Goal: Ask a question: Seek information or help from site administrators or community

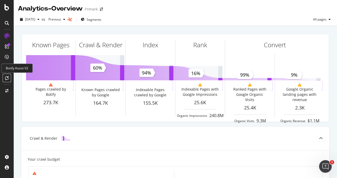
click at [8, 78] on icon at bounding box center [7, 78] width 4 height 4
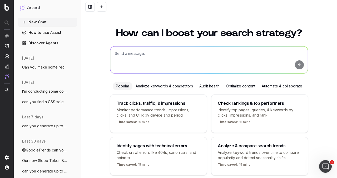
scroll to position [21, 0]
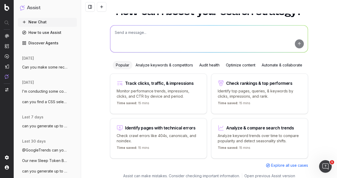
click at [146, 35] on textarea at bounding box center [208, 39] width 197 height 27
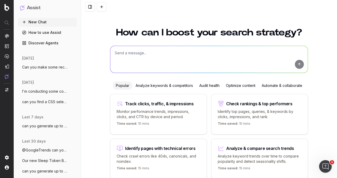
scroll to position [0, 0]
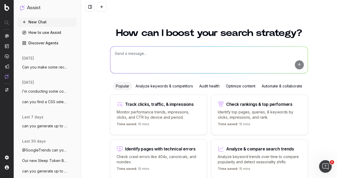
click at [137, 53] on textarea at bounding box center [208, 60] width 197 height 27
type textarea "I"
click at [215, 54] on textarea "I need help generating blog ideas for activewear for men." at bounding box center [208, 60] width 197 height 27
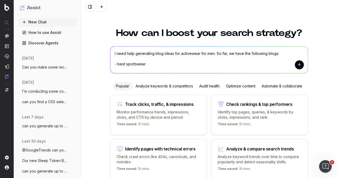
click at [130, 64] on textarea "I need help generating blog ideas for activewear for men. So far, we have the f…" at bounding box center [208, 60] width 197 height 27
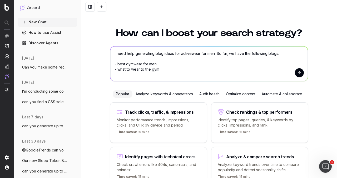
click at [293, 72] on form "I need help generating blog ideas for activewear for men. So far, we have the f…" at bounding box center [208, 64] width 197 height 35
type textarea "I need help generating blog ideas for activewear for men. So far, we have the f…"
click at [295, 72] on button "submit" at bounding box center [299, 72] width 9 height 9
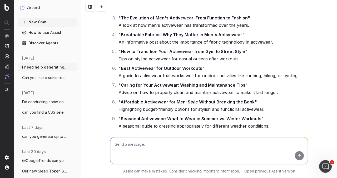
scroll to position [132, 0]
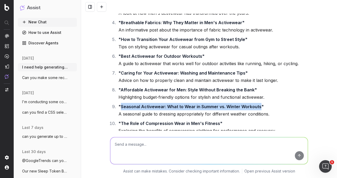
drag, startPoint x: 119, startPoint y: 106, endPoint x: 256, endPoint y: 106, distance: 136.8
click at [256, 106] on strong ""Seasonal Activewear: What to Wear in Summer vs. Winter Workouts"" at bounding box center [190, 106] width 145 height 5
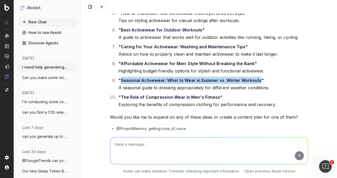
click at [120, 139] on textarea at bounding box center [208, 151] width 197 height 27
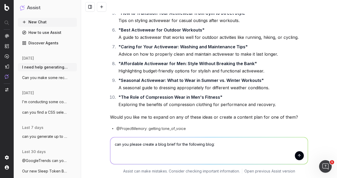
click at [218, 143] on textarea "can you please create a blog brief for the following blog:" at bounding box center [208, 151] width 197 height 27
paste textarea "Gift Ideas for Baby"
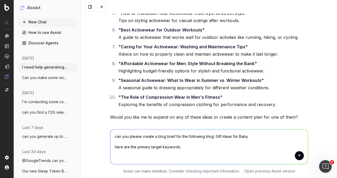
click at [118, 152] on textarea "can you please create a blog brief for the following blog: Gift Ideas for Baby …" at bounding box center [208, 147] width 197 height 35
paste textarea "gift ideas for an infant"
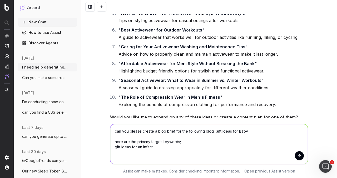
click at [120, 152] on textarea "can you please create a blog brief for the following blog: Gift Ideas for Baby …" at bounding box center [208, 144] width 197 height 40
paste textarea "baby gift ideas"
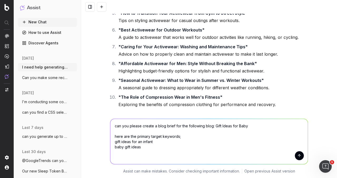
click at [118, 153] on textarea "can you please create a blog brief for the following blog: Gift Ideas for Baby …" at bounding box center [208, 141] width 197 height 45
paste textarea "gift ideas for a newborn"
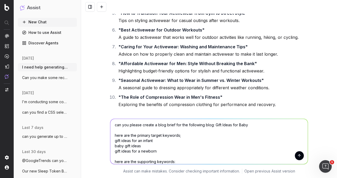
scroll to position [6, 0]
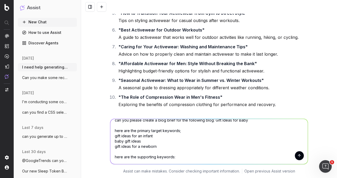
click at [119, 161] on textarea "can you please create a blog brief for the following blog: Gift Ideas for Baby …" at bounding box center [208, 141] width 197 height 45
paste textarea ""baby gifts for girls gift ideas for a newborn unique baby gifts baby's first p…"
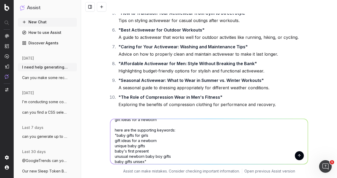
type textarea "can you please create a blog brief for the following blog: Gift Ideas for Baby …"
click at [297, 155] on button "submit" at bounding box center [299, 156] width 9 height 9
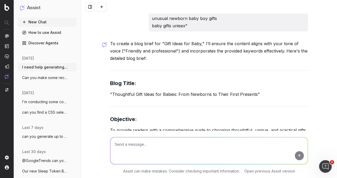
scroll to position [387, 0]
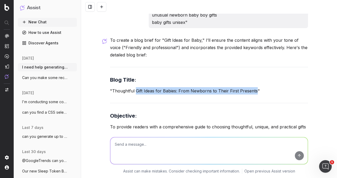
drag, startPoint x: 133, startPoint y: 90, endPoint x: 252, endPoint y: 88, distance: 118.7
click at [252, 88] on p ""Thoughtful Gift Ideas for Babies: From Newborns to Their First Presents"" at bounding box center [209, 90] width 198 height 7
copy p "Gift Ideas for Babies: From Newborns to Their First Presents"
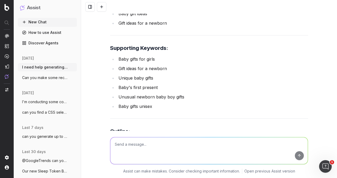
scroll to position [597, 0]
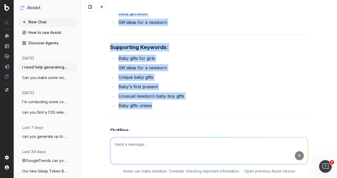
drag, startPoint x: 105, startPoint y: 45, endPoint x: 153, endPoint y: 105, distance: 76.4
click at [153, 105] on div "I need help generating blog ideas for activewear for men. So far, we have the f…" at bounding box center [209, 89] width 256 height 178
copy div "Primary Keywords : Gift ideas for an infant Baby gift ideas Gift ideas for a ne…"
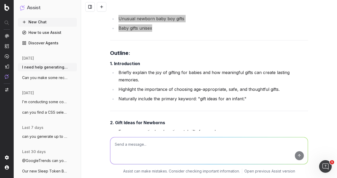
scroll to position [676, 0]
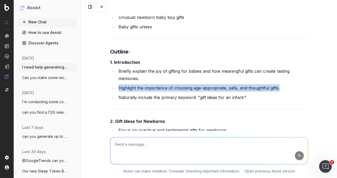
drag, startPoint x: 117, startPoint y: 88, endPoint x: 277, endPoint y: 88, distance: 160.0
click at [277, 88] on li "Highlight the importance of choosing age-appropriate, safe, and thoughtful gift…" at bounding box center [212, 87] width 191 height 7
copy li "Highlight the importance of choosing age-appropriate, safe, and thoughtful gift…"
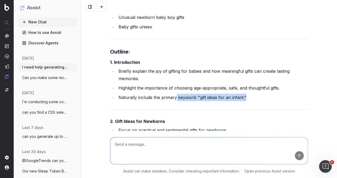
drag, startPoint x: 174, startPoint y: 98, endPoint x: 242, endPoint y: 98, distance: 68.4
click at [242, 98] on li "Naturally include the primary keyword: "gift ideas for an infant."" at bounding box center [212, 97] width 191 height 7
copy li "keyword: "gift ideas for an infant.""
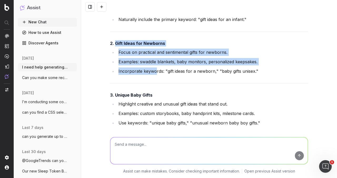
scroll to position [755, 0]
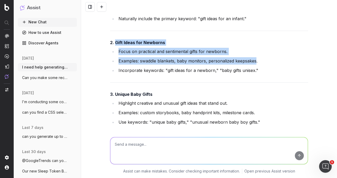
drag, startPoint x: 114, startPoint y: 67, endPoint x: 254, endPoint y: 62, distance: 140.1
click at [254, 62] on div "To create a blog brief for "Gift Ideas for Baby," I’ll ensure the content align…" at bounding box center [209, 110] width 198 height 885
copy div "Gift Ideas for Newborns Focus on practical and sentimental gifts for newborns. …"
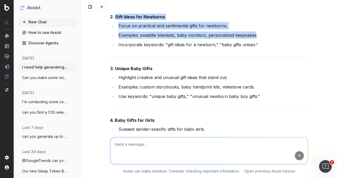
scroll to position [781, 0]
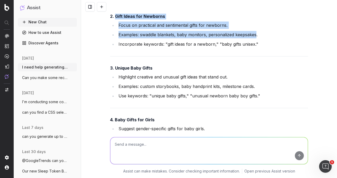
click at [120, 70] on h4 "3. Unique Baby Gifts" at bounding box center [209, 68] width 198 height 6
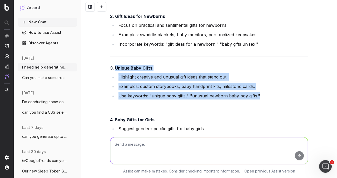
drag, startPoint x: 113, startPoint y: 67, endPoint x: 260, endPoint y: 93, distance: 149.5
click at [260, 93] on div "To create a blog brief for "Gift Ideas for Baby," I’ll ensure the content align…" at bounding box center [209, 84] width 198 height 885
copy div "Unique Baby Gifts Highlight creative and unusual gift ideas that stand out. Exa…"
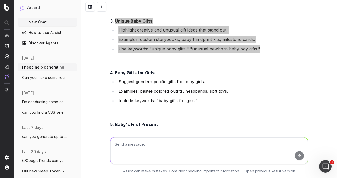
scroll to position [834, 0]
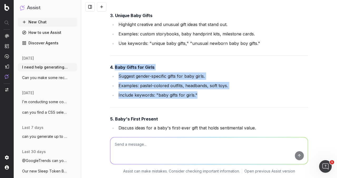
drag, startPoint x: 113, startPoint y: 67, endPoint x: 198, endPoint y: 95, distance: 89.9
click at [198, 95] on div "To create a blog brief for "Gift Ideas for Baby," I’ll ensure the content align…" at bounding box center [209, 31] width 198 height 885
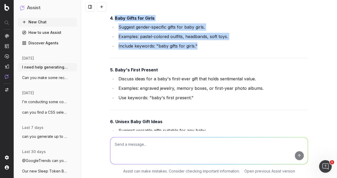
scroll to position [860, 0]
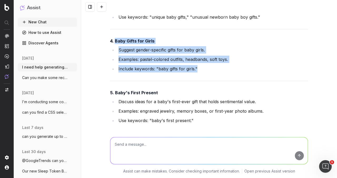
copy div "Baby Gifts for Girls Suggest gender-specific gifts for baby girls. Examples: pa…"
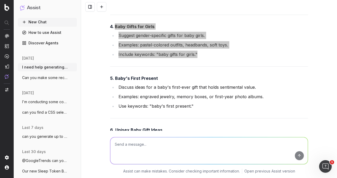
scroll to position [886, 0]
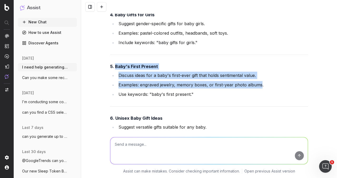
drag, startPoint x: 114, startPoint y: 64, endPoint x: 259, endPoint y: 84, distance: 146.6
copy div "Baby's First Present Discuss ideas for a baby's first-ever gift that holds sent…"
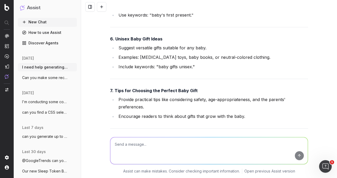
scroll to position [965, 0]
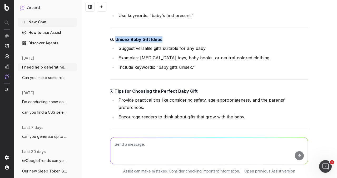
drag, startPoint x: 123, startPoint y: 38, endPoint x: 158, endPoint y: 38, distance: 35.0
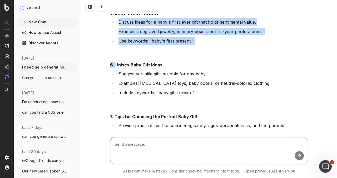
scroll to position [939, 0]
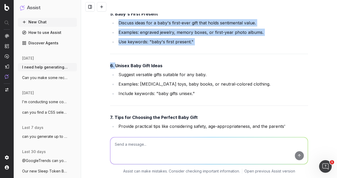
copy div "Discuss ideas for a baby's first-ever gift that holds sentimental value. Exampl…"
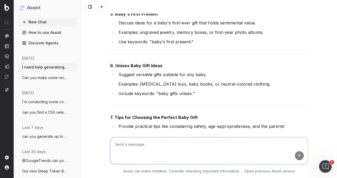
drag, startPoint x: 145, startPoint y: 59, endPoint x: 133, endPoint y: 61, distance: 12.8
drag, startPoint x: 113, startPoint y: 64, endPoint x: 149, endPoint y: 64, distance: 35.8
click at [149, 64] on strong "6. Unisex Baby Gift Ideas" at bounding box center [136, 65] width 52 height 5
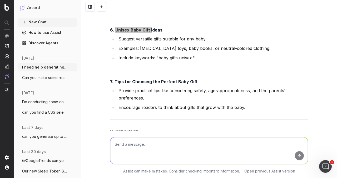
scroll to position [965, 0]
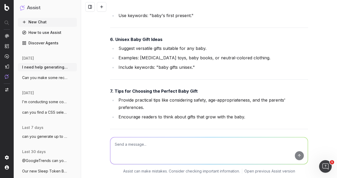
click at [132, 89] on strong "7. Tips for Choosing the Perfect Baby Gift" at bounding box center [154, 91] width 88 height 5
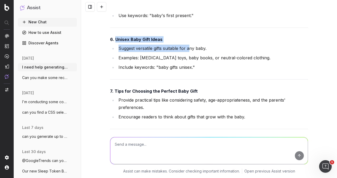
drag, startPoint x: 113, startPoint y: 39, endPoint x: 8, endPoint y: 85, distance: 114.7
click at [133, 59] on li "Examples: [MEDICAL_DATA] toys, baby books, or neutral-colored clothing." at bounding box center [212, 57] width 191 height 7
drag, startPoint x: 114, startPoint y: 38, endPoint x: 147, endPoint y: 41, distance: 33.3
click at [147, 41] on strong "6. Unisex Baby Gift Ideas" at bounding box center [136, 39] width 52 height 5
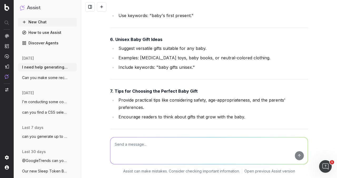
click at [114, 89] on strong "7. Tips for Choosing the Perfect Baby Gift" at bounding box center [154, 91] width 88 height 5
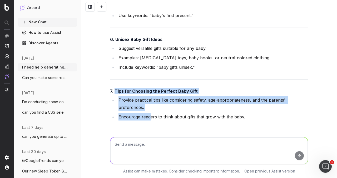
scroll to position [992, 0]
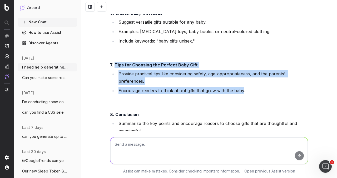
drag, startPoint x: 113, startPoint y: 88, endPoint x: 240, endPoint y: 93, distance: 126.9
copy div "Tips for Choosing the Perfect Baby Gift Provide practical tips like considering…"
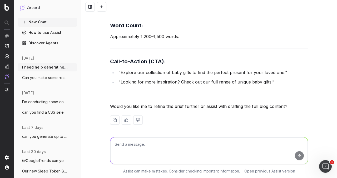
scroll to position [1176, 0]
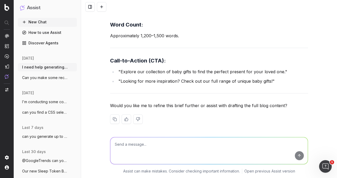
click at [138, 151] on textarea at bounding box center [208, 151] width 197 height 27
type textarea "can you generate up to 2 meta descriptions for this article"
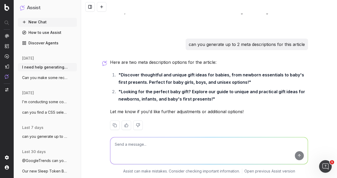
scroll to position [1276, 0]
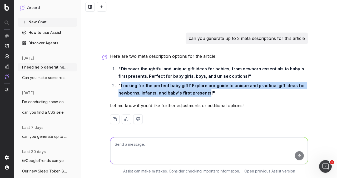
drag, startPoint x: 119, startPoint y: 86, endPoint x: 206, endPoint y: 92, distance: 87.9
click at [206, 92] on strong ""Looking for the perfect baby gift? Explore our guide to unique and practical g…" at bounding box center [212, 89] width 188 height 13
click at [147, 149] on textarea at bounding box center [208, 151] width 197 height 27
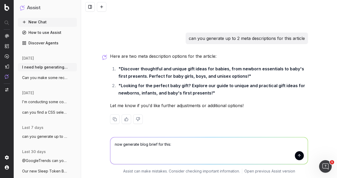
paste textarea "Baby Sleeping Bag Guide"
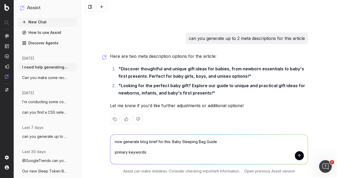
click at [117, 158] on textarea "now generate blog brief for this: Baby Sleeping Bag Guide primary keywords:" at bounding box center [208, 149] width 197 height 29
paste textarea "Baby Sleeping Bag Guide"
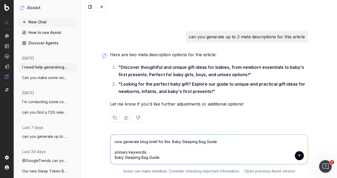
scroll to position [1278, 0]
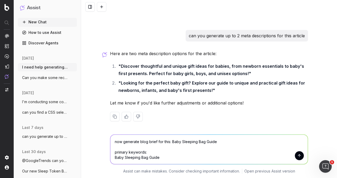
click at [128, 157] on textarea "now generate blog brief for this: Baby Sleeping Bag Guide primary keywords: Bab…" at bounding box center [208, 149] width 197 height 29
click at [133, 160] on textarea "now generate blog brief for this: Baby Sleeping Bag Guide primary keywords: Bab…" at bounding box center [208, 149] width 197 height 29
drag, startPoint x: 157, startPoint y: 158, endPoint x: 105, endPoint y: 157, distance: 51.6
click at [105, 157] on div "now generate blog brief for this: Baby Sleeping Bag Guide primary keywords: Bab…" at bounding box center [209, 153] width 256 height 50
paste textarea "gift ideas for an infant baby gift ideas gift ideas for a newborn"
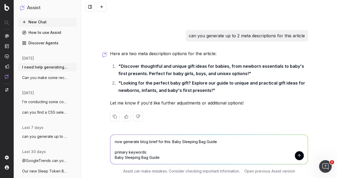
click at [129, 161] on textarea "now generate blog brief for this: Baby Sleeping Bag Guide primary keywords: Bab…" at bounding box center [208, 149] width 197 height 29
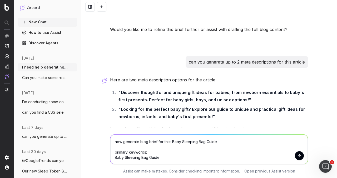
click at [129, 161] on textarea "now generate blog brief for this: Baby Sleeping Bag Guide primary keywords: Bab…" at bounding box center [208, 149] width 197 height 29
paste textarea "gift ideas for an infant"
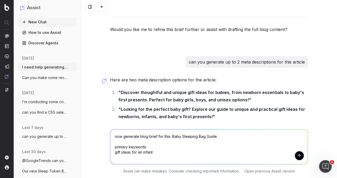
click at [127, 157] on textarea "now generate blog brief for this: Baby Sleeping Bag Guide primary keywords: gif…" at bounding box center [208, 147] width 197 height 35
paste textarea "baby gift ideas"
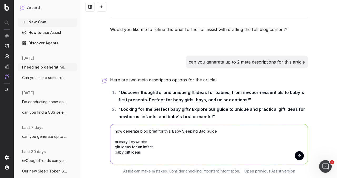
click at [119, 158] on textarea "now generate blog brief for this: Baby Sleeping Bag Guide primary keywords: gif…" at bounding box center [208, 144] width 197 height 40
paste textarea "gift ideas for a newborn"
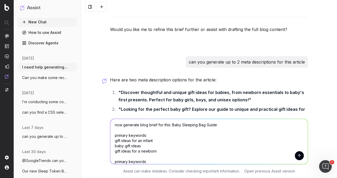
scroll to position [6, 0]
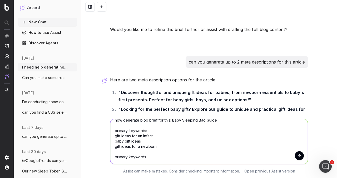
click at [134, 141] on textarea "now generate blog brief for this: Baby Sleeping Bag Guide primary keywords: gif…" at bounding box center [208, 141] width 197 height 45
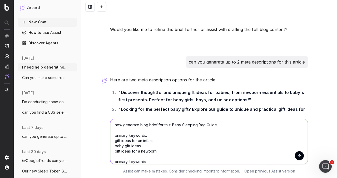
scroll to position [0, 0]
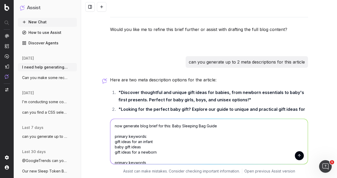
drag, startPoint x: 159, startPoint y: 155, endPoint x: 106, endPoint y: 142, distance: 54.2
click at [108, 142] on div "now generate blog brief for this: Baby Sleeping Bag Guide primary keywords: gif…" at bounding box center [209, 141] width 202 height 56
click at [143, 112] on li ""Looking for the perfect baby gift? Explore our guide to unique and practical g…" at bounding box center [212, 113] width 191 height 15
click at [132, 141] on textarea "now generate blog brief for this: Baby Sleeping Bag Guide primary keywords: pri…" at bounding box center [208, 141] width 197 height 45
paste textarea "baby sleeping bag guide"
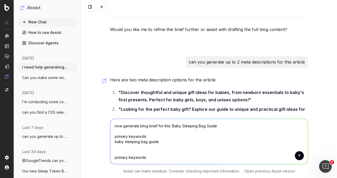
click at [141, 148] on textarea "now generate blog brief for this: Baby Sleeping Bag Guide primary keywords: bab…" at bounding box center [208, 141] width 197 height 45
paste textarea "baby sleeping bag tog guide"
click at [123, 151] on textarea "now generate blog brief for this: Baby Sleeping Bag Guide primary keywords: bab…" at bounding box center [208, 141] width 197 height 45
paste textarea "baby sleeping bag temperature guide"
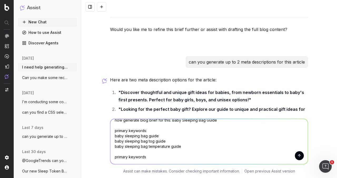
scroll to position [11, 0]
click at [136, 157] on textarea "now generate blog brief for this: Baby Sleeping Bag Guide primary keywords: bab…" at bounding box center [208, 141] width 197 height 45
paste textarea ""1.5 tog baby sleeping bag guide 2.5 tog baby sleeping bag guide baby sleeping …"
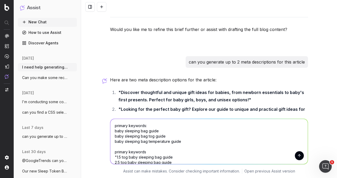
scroll to position [22, 0]
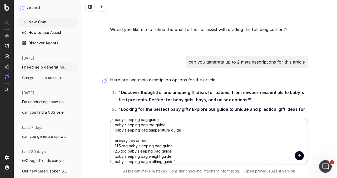
click at [123, 140] on textarea "now generate blog brief for this: Baby Sleeping Bag Guide primary keywords: bab…" at bounding box center [208, 141] width 197 height 45
type textarea "now generate blog brief for this: Baby Sleeping Bag Guide primary keywords: bab…"
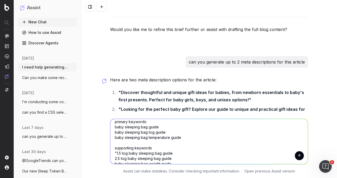
scroll to position [27, 0]
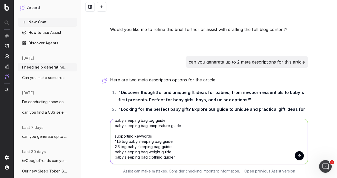
click at [179, 150] on textarea "now generate blog brief for this: Baby Sleeping Bag Guide primary keywords: bab…" at bounding box center [208, 141] width 197 height 45
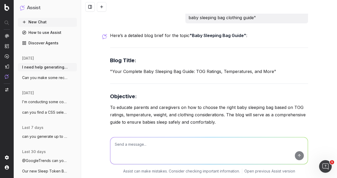
scroll to position [1489, 0]
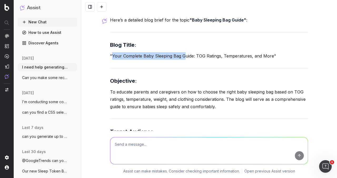
drag, startPoint x: 118, startPoint y: 55, endPoint x: 182, endPoint y: 55, distance: 63.1
click at [182, 55] on p ""Your Complete Baby Sleeping Bag Guide: TOG Ratings, Temperatures, and More"" at bounding box center [209, 55] width 198 height 7
click at [178, 54] on p ""Your Complete Baby Sleeping Bag Guide: TOG Ratings, Temperatures, and More"" at bounding box center [209, 55] width 198 height 7
click at [148, 54] on p ""Your Complete Baby Sleeping Bag Guide: TOG Ratings, Temperatures, and More"" at bounding box center [209, 55] width 198 height 7
click at [142, 54] on p ""Your Complete Baby Sleeping Bag Guide: TOG Ratings, Temperatures, and More"" at bounding box center [209, 55] width 198 height 7
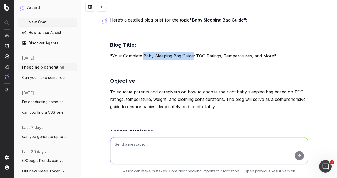
drag, startPoint x: 141, startPoint y: 54, endPoint x: 191, endPoint y: 55, distance: 50.5
click at [191, 55] on p ""Your Complete Baby Sleeping Bag Guide: TOG Ratings, Temperatures, and More"" at bounding box center [209, 55] width 198 height 7
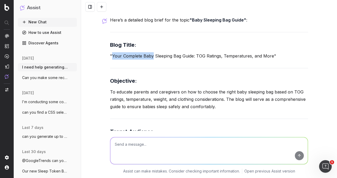
drag, startPoint x: 110, startPoint y: 53, endPoint x: 149, endPoint y: 54, distance: 39.5
click at [149, 54] on p ""Your Complete Baby Sleeping Bag Guide: TOG Ratings, Temperatures, and More"" at bounding box center [209, 55] width 198 height 7
drag, startPoint x: 125, startPoint y: 55, endPoint x: 191, endPoint y: 58, distance: 66.4
click at [191, 58] on p ""Your Complete Baby Sleeping Bag Guide: TOG Ratings, Temperatures, and More"" at bounding box center [209, 55] width 198 height 7
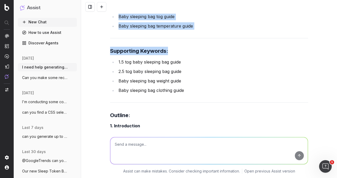
scroll to position [1673, 0]
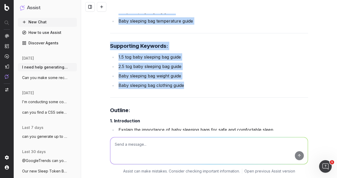
drag, startPoint x: 110, startPoint y: 69, endPoint x: 187, endPoint y: 85, distance: 78.5
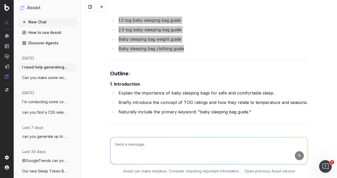
scroll to position [1726, 0]
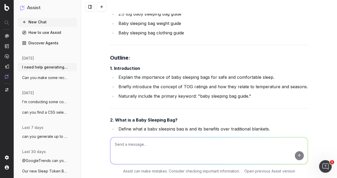
click at [161, 79] on li "Explain the importance of baby sleeping bags for safe and comfortable sleep." at bounding box center [212, 77] width 191 height 7
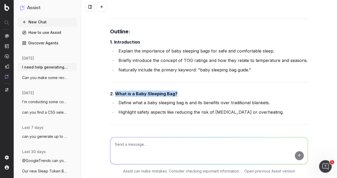
drag, startPoint x: 114, startPoint y: 91, endPoint x: 177, endPoint y: 91, distance: 63.1
click at [177, 91] on h4 "2. What is a Baby Sleeping Bag?" at bounding box center [209, 94] width 198 height 6
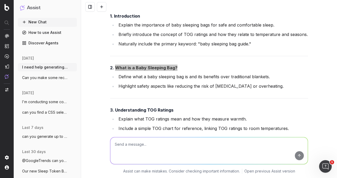
scroll to position [1778, 0]
drag, startPoint x: 138, startPoint y: 74, endPoint x: 127, endPoint y: 75, distance: 11.9
click at [138, 74] on li "Define what a baby sleeping bag is and its benefits over traditional blankets." at bounding box center [212, 76] width 191 height 7
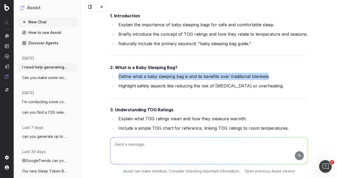
drag, startPoint x: 116, startPoint y: 74, endPoint x: 266, endPoint y: 73, distance: 149.5
click at [266, 73] on li "Define what a baby sleeping bag is and its benefits over traditional blankets." at bounding box center [212, 76] width 191 height 7
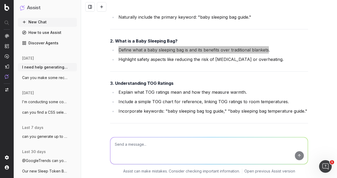
scroll to position [1805, 0]
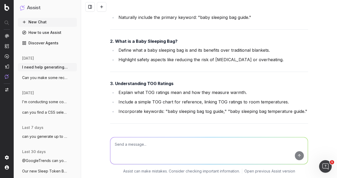
drag, startPoint x: 127, startPoint y: 89, endPoint x: 118, endPoint y: 85, distance: 10.6
click at [127, 89] on li "Explain what TOG ratings mean and how they measure warmth." at bounding box center [212, 92] width 191 height 7
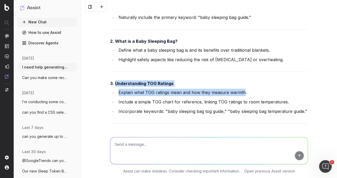
drag, startPoint x: 113, startPoint y: 80, endPoint x: 240, endPoint y: 89, distance: 127.6
click at [240, 89] on div "Here’s a detailed blog brief for the topic "Baby Sleeping Bag Guide" : Blog Tit…" at bounding box center [209, 133] width 198 height 864
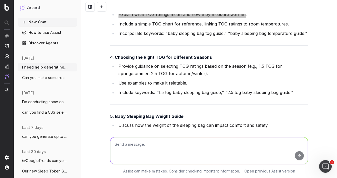
scroll to position [1884, 0]
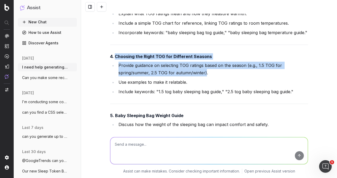
drag, startPoint x: 114, startPoint y: 54, endPoint x: 203, endPoint y: 67, distance: 89.8
click at [203, 67] on div "Here’s a detailed blog brief for the topic "Baby Sleeping Bag Guide" : Blog Tit…" at bounding box center [209, 54] width 198 height 864
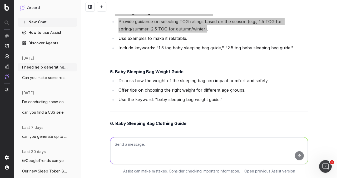
scroll to position [1936, 0]
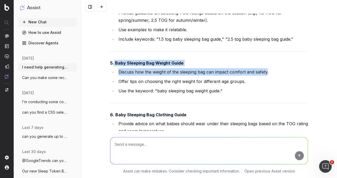
drag, startPoint x: 113, startPoint y: 59, endPoint x: 265, endPoint y: 72, distance: 152.6
click at [265, 72] on div "Here’s a detailed blog brief for the topic "Baby Sleeping Bag Guide" : Blog Tit…" at bounding box center [209, 1] width 198 height 864
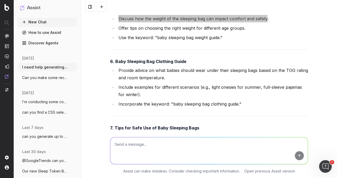
scroll to position [1989, 0]
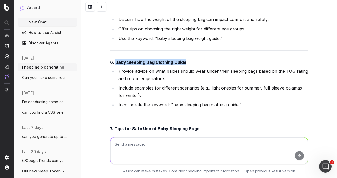
drag, startPoint x: 114, startPoint y: 58, endPoint x: 191, endPoint y: 58, distance: 77.4
click at [191, 59] on h4 "6. Baby Sleeping Bag Clothing Guide" at bounding box center [209, 62] width 198 height 6
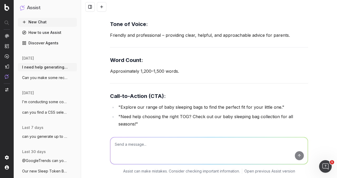
scroll to position [2199, 0]
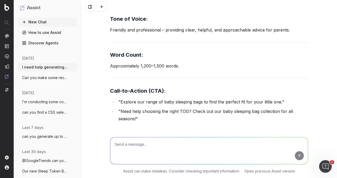
click at [172, 142] on textarea at bounding box center [208, 151] width 197 height 27
type textarea "v"
type textarea "can you generate up to 2 meta descriptions"
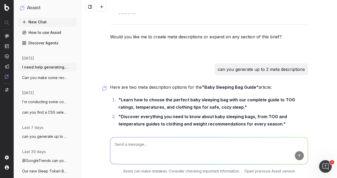
scroll to position [2335, 0]
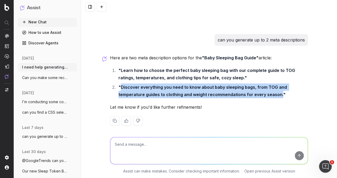
drag, startPoint x: 119, startPoint y: 83, endPoint x: 276, endPoint y: 90, distance: 157.5
click at [276, 90] on strong ""Discover everything you need to know about baby sleeping bags, from TOG and te…" at bounding box center [202, 91] width 169 height 13
